Goal: Task Accomplishment & Management: Manage account settings

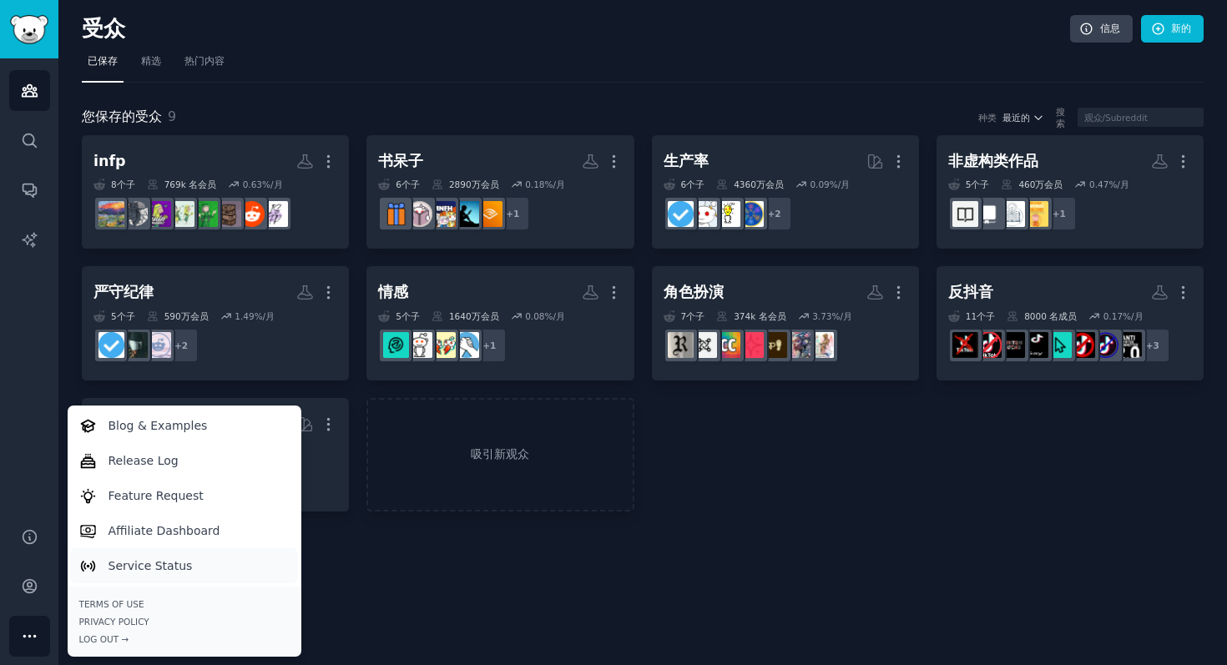
click at [196, 568] on link "Service Status" at bounding box center [184, 565] width 228 height 35
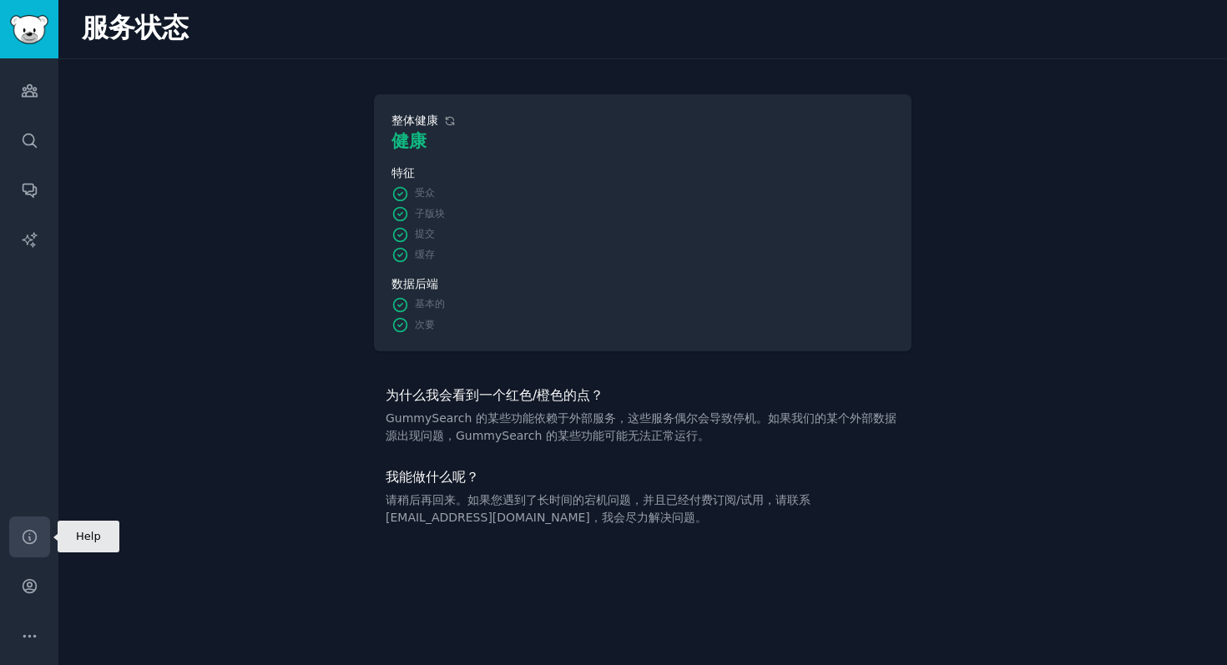
click at [26, 531] on icon "侧边栏" at bounding box center [29, 536] width 13 height 13
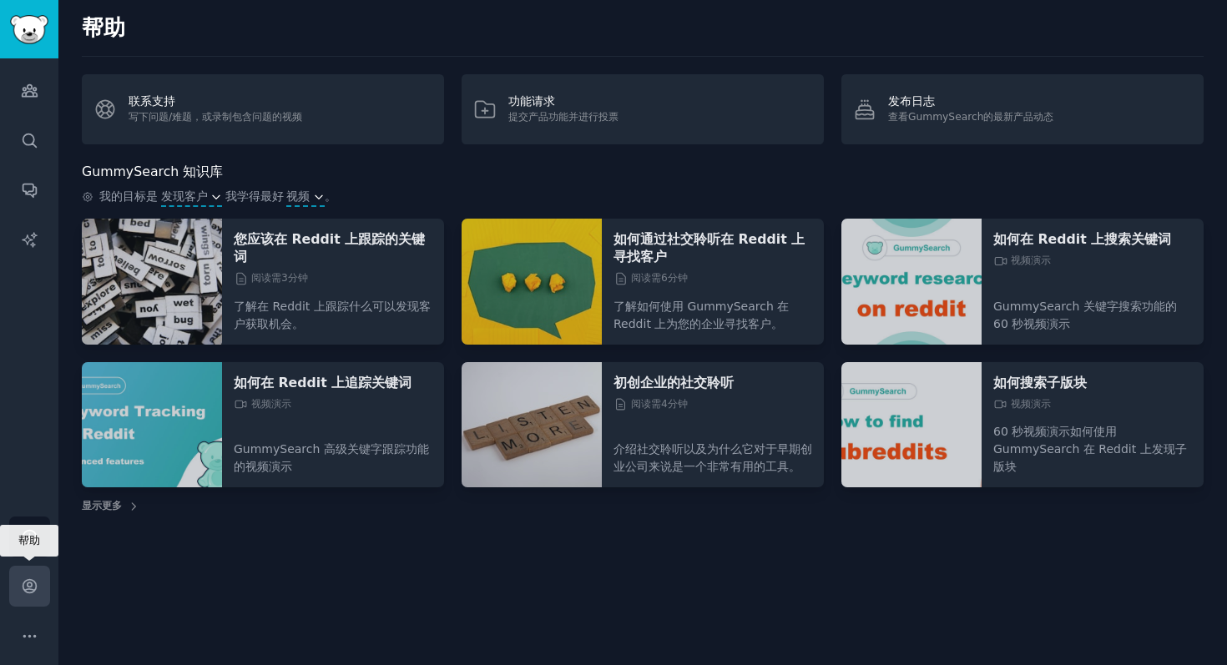
click at [31, 568] on link "帐户" at bounding box center [29, 586] width 41 height 41
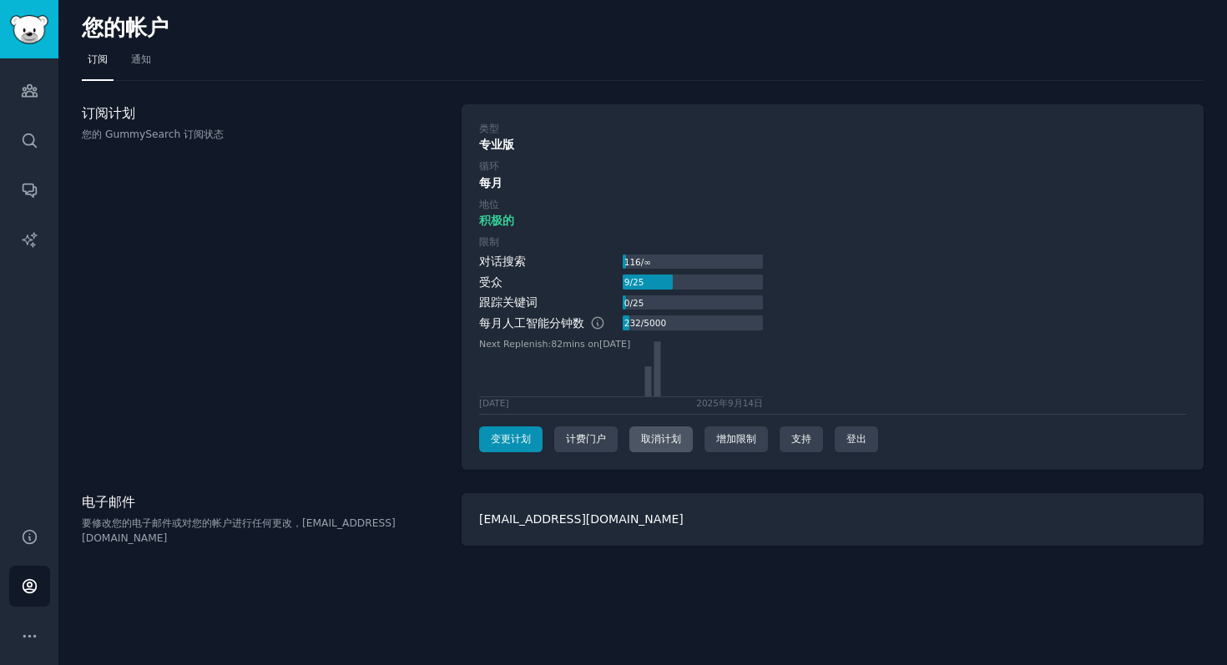
click at [675, 435] on font "取消计划" at bounding box center [661, 439] width 40 height 12
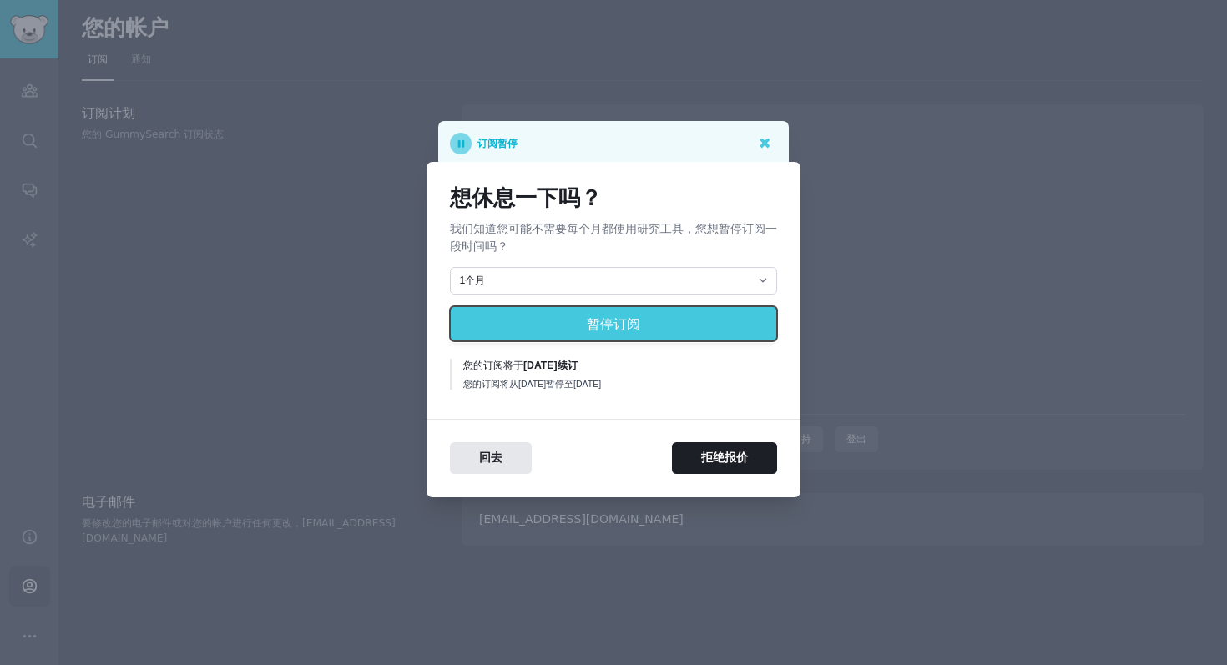
click at [684, 326] on button "暂停订阅" at bounding box center [613, 323] width 327 height 35
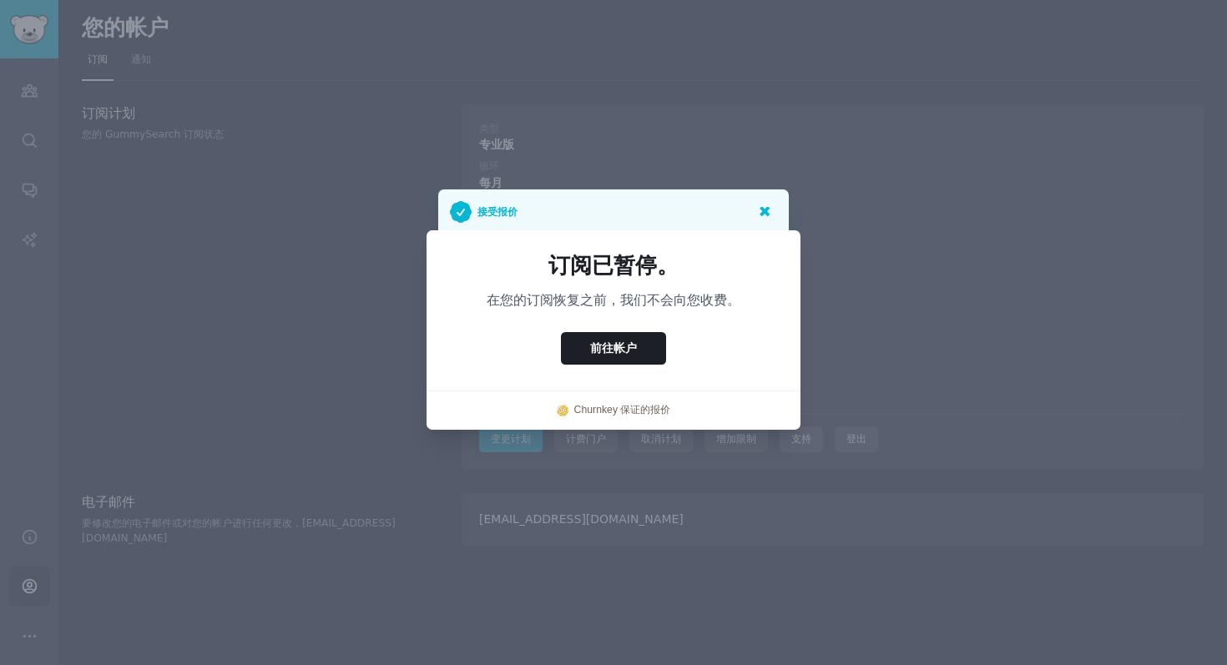
click at [766, 209] on icon at bounding box center [764, 212] width 10 height 10
